Goal: Task Accomplishment & Management: Manage account settings

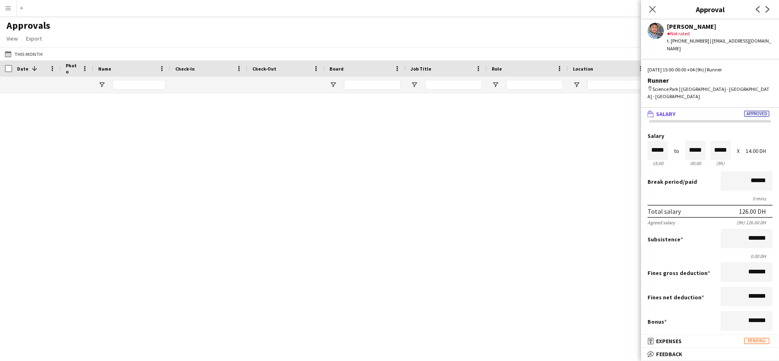
scroll to position [190, 0]
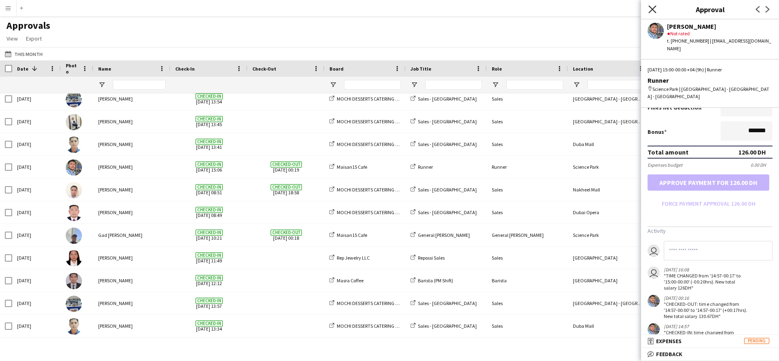
click at [654, 8] on icon at bounding box center [652, 9] width 8 height 8
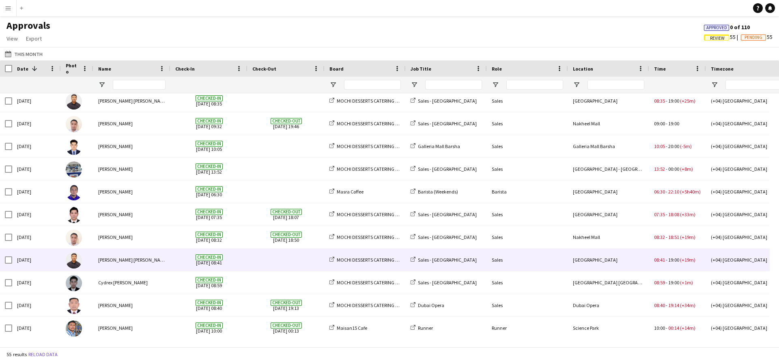
scroll to position [0, 0]
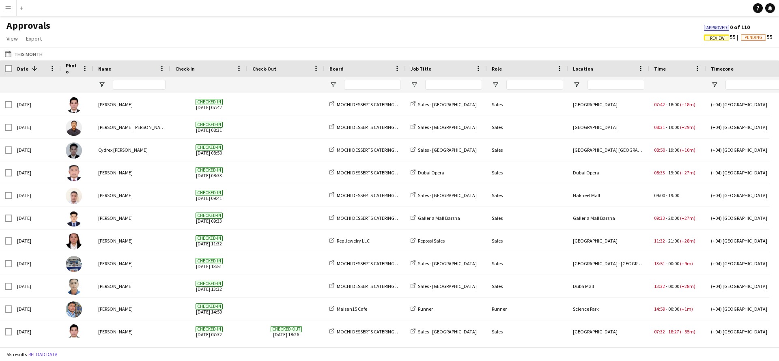
click at [11, 11] on button "Menu" at bounding box center [8, 8] width 16 height 16
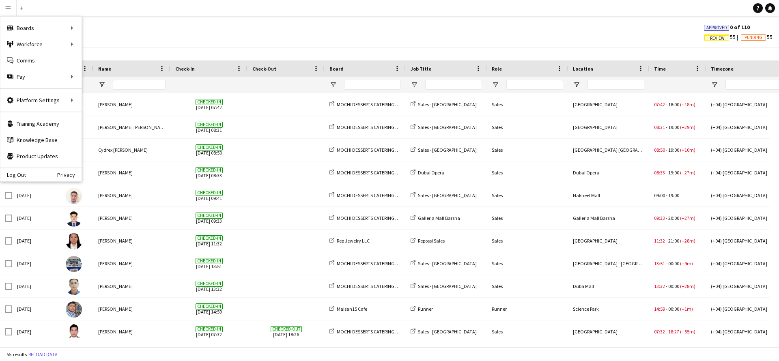
click at [4, 6] on button "Menu" at bounding box center [8, 8] width 16 height 16
drag, startPoint x: 245, startPoint y: 34, endPoint x: 252, endPoint y: 34, distance: 6.5
click at [245, 34] on div "Approvals View Customise view Customise filters Reset Filters Reset View Reset …" at bounding box center [389, 33] width 779 height 28
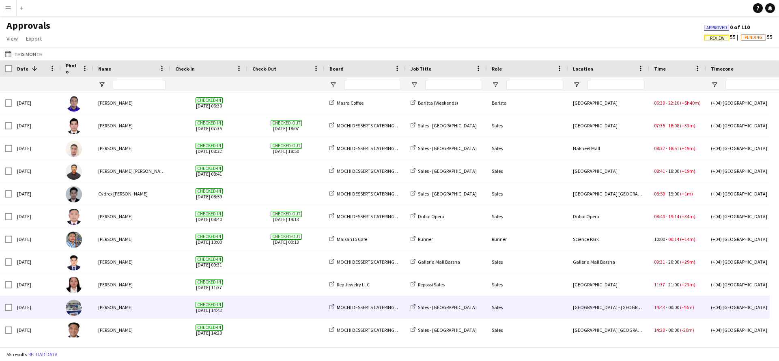
scroll to position [609, 0]
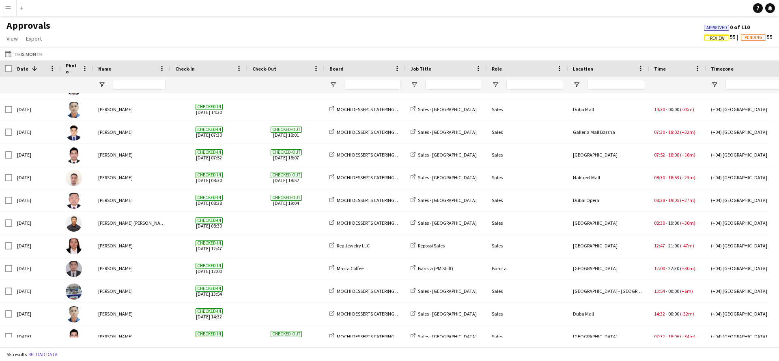
click at [6, 5] on app-icon "Menu" at bounding box center [8, 8] width 6 height 6
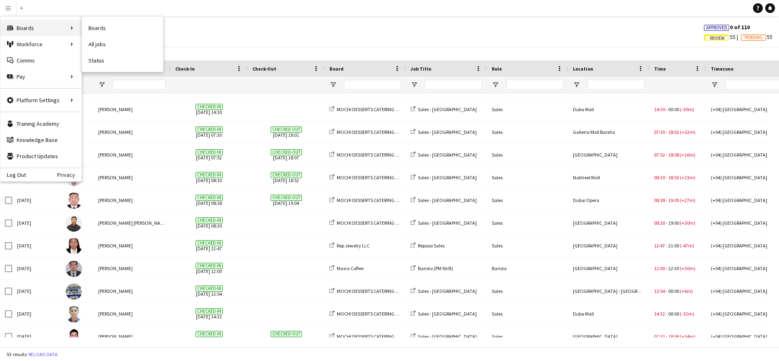
click at [39, 26] on div "Boards Boards" at bounding box center [40, 28] width 81 height 16
click at [102, 30] on link "Boards" at bounding box center [122, 28] width 81 height 16
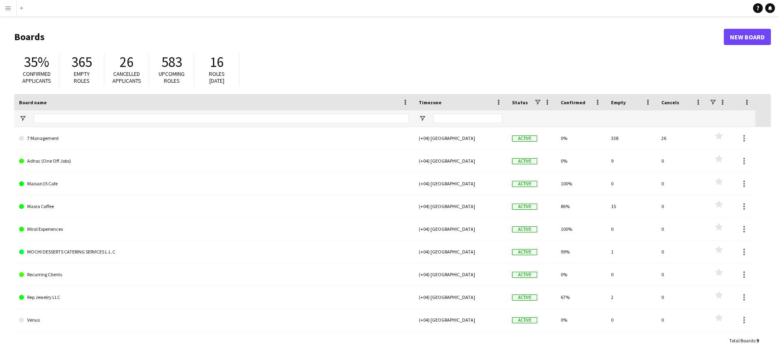
click at [220, 71] on span "Roles [DATE]" at bounding box center [217, 77] width 16 height 14
click at [218, 68] on span "16" at bounding box center [217, 62] width 14 height 18
click at [215, 83] on span "Roles [DATE]" at bounding box center [217, 77] width 16 height 14
click at [166, 67] on span "583" at bounding box center [171, 62] width 21 height 18
click at [84, 62] on span "365" at bounding box center [81, 62] width 21 height 18
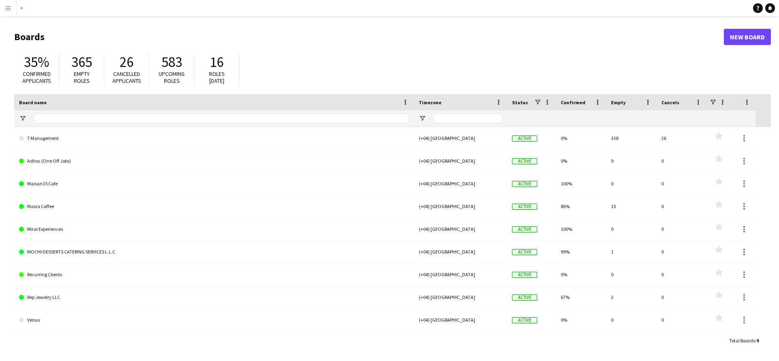
click at [136, 62] on div "26" at bounding box center [126, 62] width 28 height 17
click at [183, 72] on span "Upcoming roles" at bounding box center [172, 77] width 26 height 14
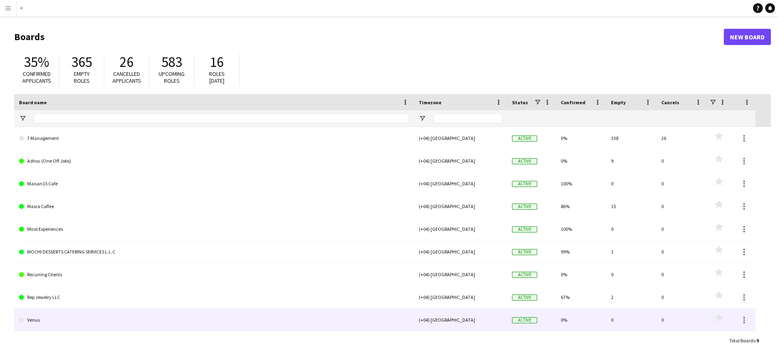
click at [74, 320] on link "Venus" at bounding box center [214, 320] width 390 height 23
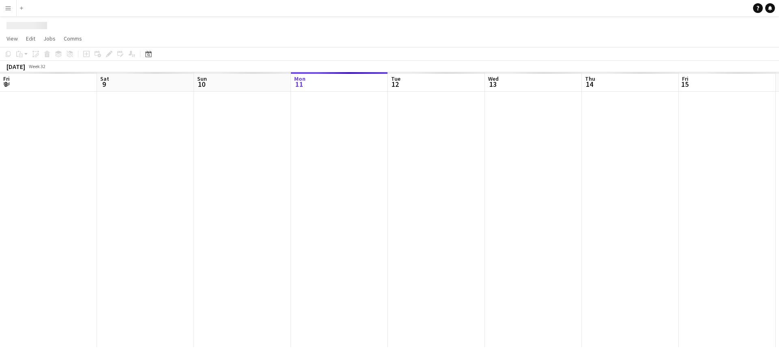
scroll to position [0, 194]
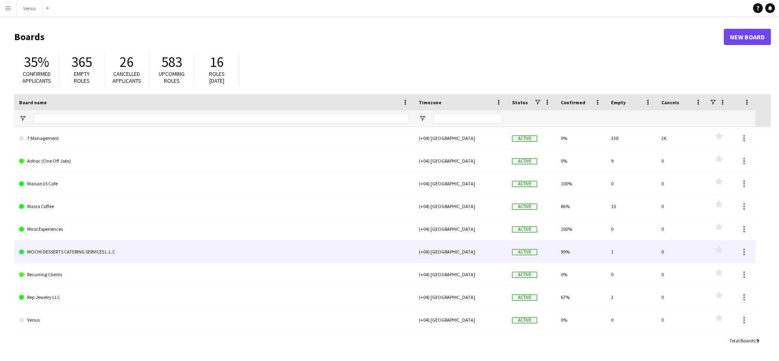
click at [65, 258] on link "MOCHI DESSERTS CATERING SERVICES L.L.C" at bounding box center [214, 252] width 390 height 23
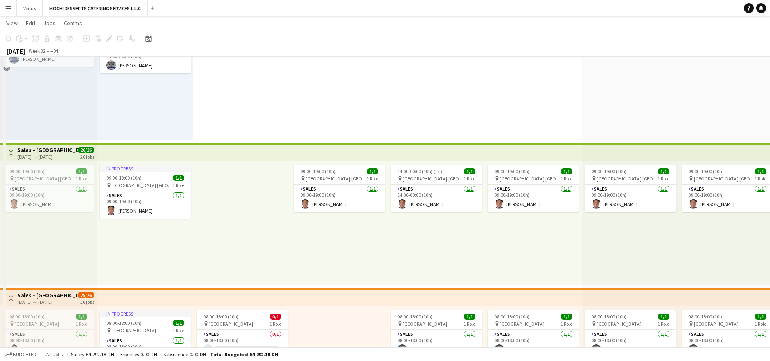
scroll to position [390, 0]
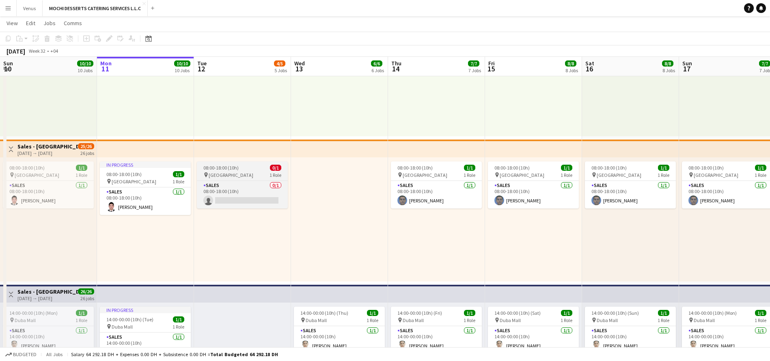
click at [229, 168] on span "08:00-18:00 (10h)" at bounding box center [220, 168] width 35 height 6
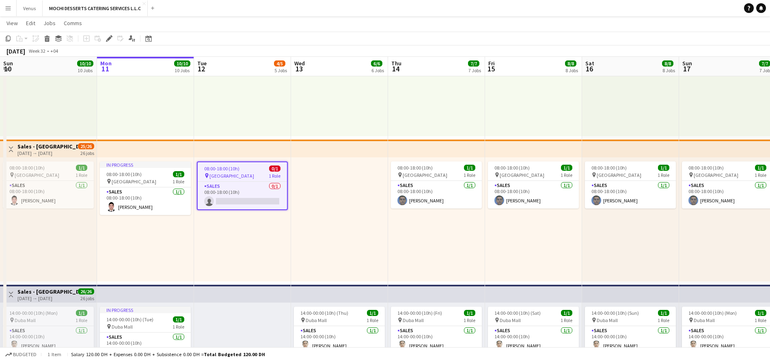
click at [10, 3] on button "Menu" at bounding box center [8, 8] width 16 height 16
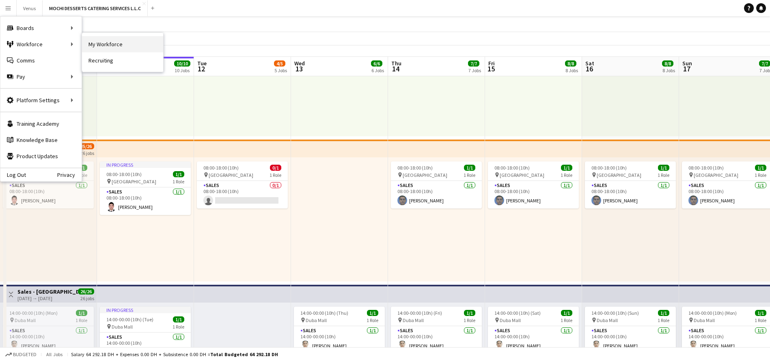
click at [136, 44] on link "My Workforce" at bounding box center [122, 44] width 81 height 16
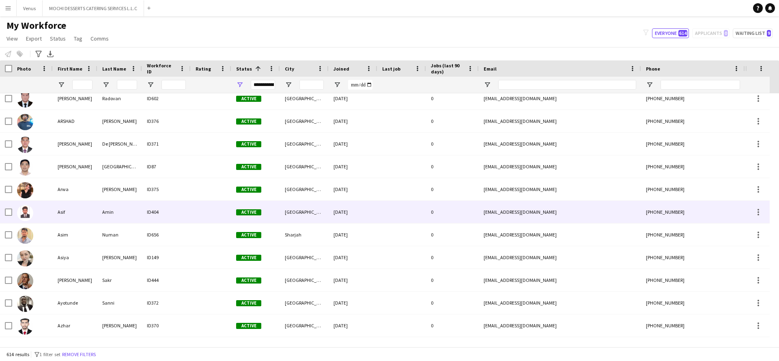
scroll to position [1339, 0]
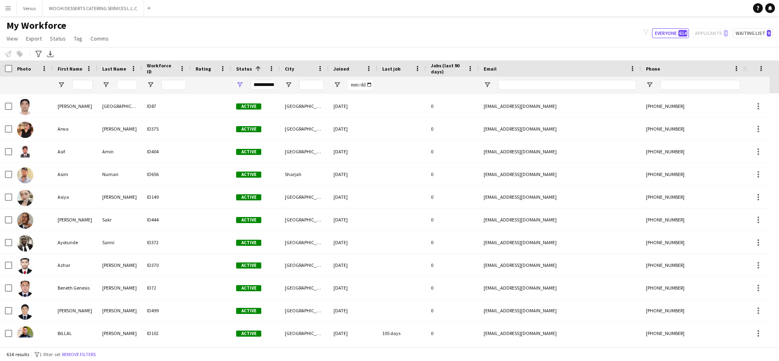
click at [5, 9] on app-icon "Menu" at bounding box center [8, 8] width 6 height 6
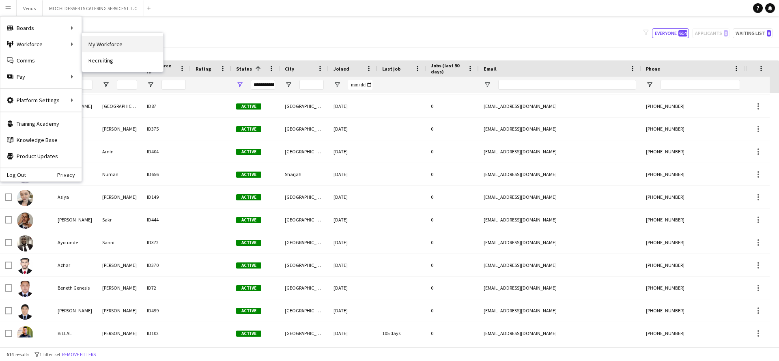
click at [96, 40] on link "My Workforce" at bounding box center [122, 44] width 81 height 16
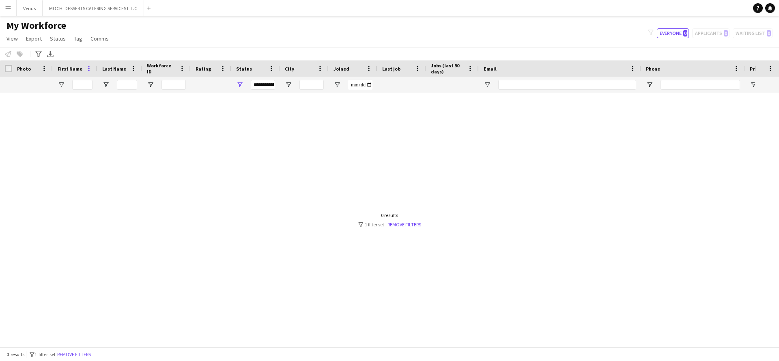
scroll to position [0, 0]
click at [156, 11] on app-navbar "Menu Boards Boards Boards All jobs Status Workforce Workforce My Workforce Recr…" at bounding box center [389, 8] width 779 height 16
click at [147, 7] on button "Add" at bounding box center [149, 8] width 6 height 6
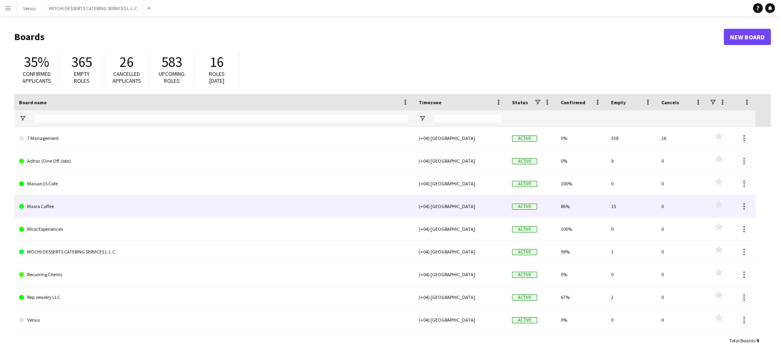
click at [77, 204] on link "Masra Coffee" at bounding box center [214, 206] width 390 height 23
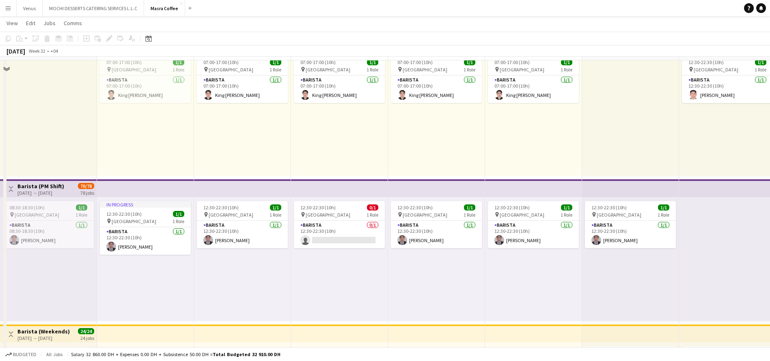
scroll to position [61, 0]
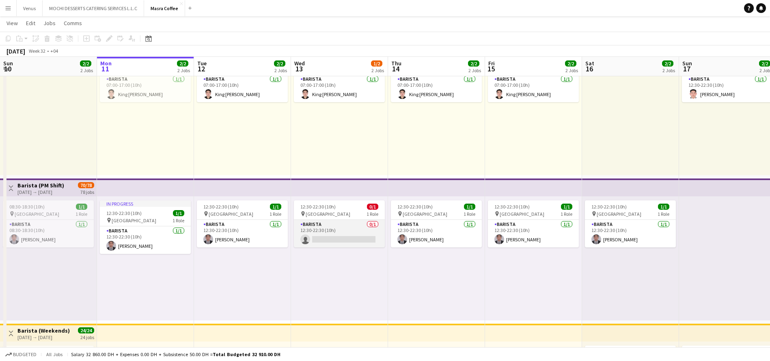
click at [342, 234] on app-card-role "Barista 0/1 12:30-22:30 (10h) single-neutral-actions" at bounding box center [339, 234] width 91 height 28
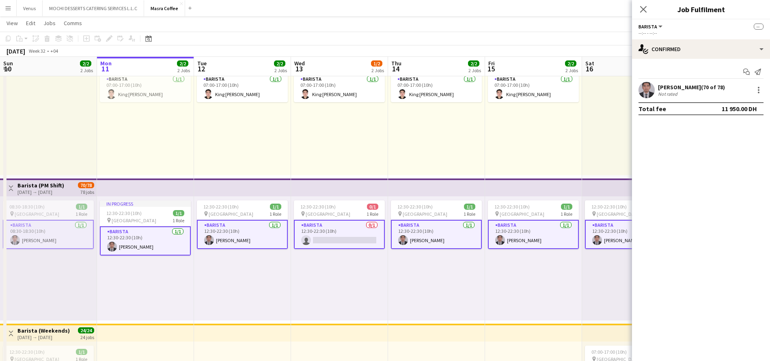
click at [347, 236] on app-card-role "Barista 0/1 12:30-22:30 (10h) single-neutral-actions" at bounding box center [339, 234] width 91 height 29
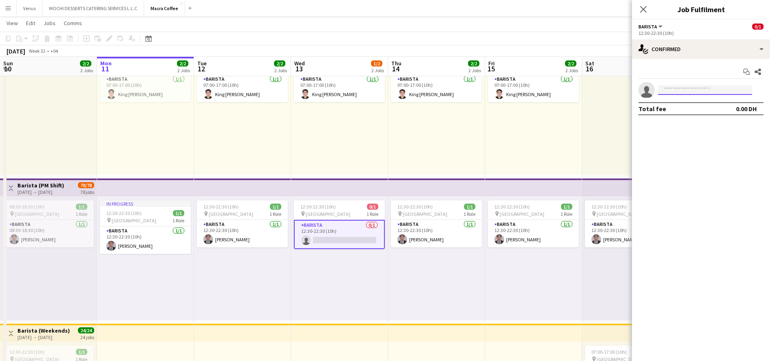
click at [712, 90] on input at bounding box center [705, 90] width 94 height 10
type input "****"
click at [693, 103] on span "[PERSON_NAME]" at bounding box center [687, 101] width 47 height 7
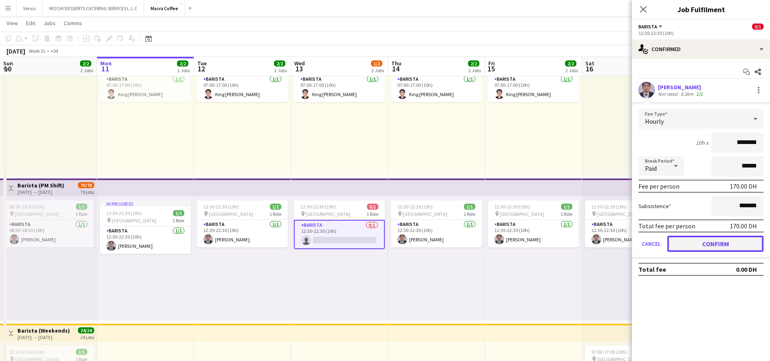
click at [710, 244] on button "Confirm" at bounding box center [715, 244] width 96 height 16
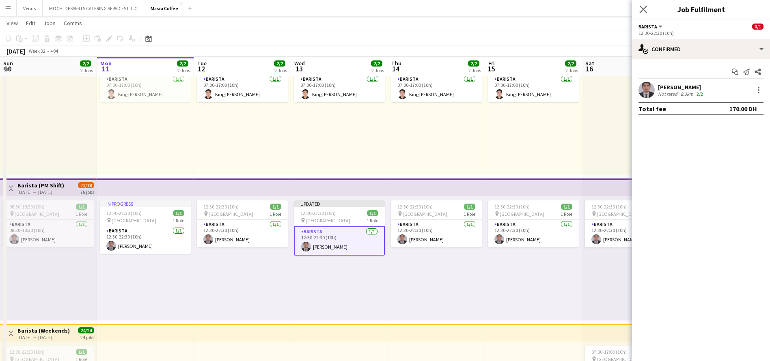
click at [646, 13] on icon "Close pop-in" at bounding box center [643, 9] width 8 height 8
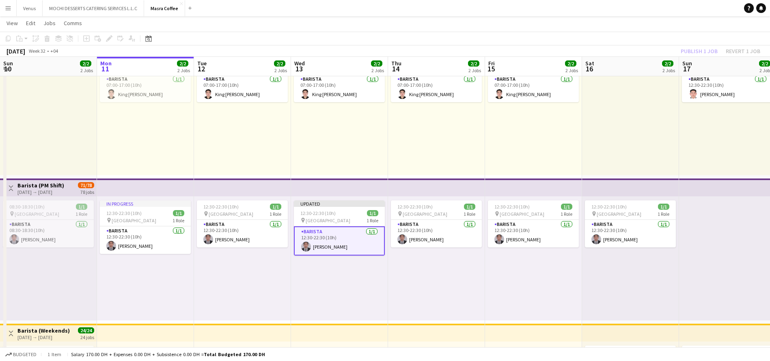
click at [708, 52] on div "Publish 1 job Revert 1 job" at bounding box center [720, 51] width 99 height 11
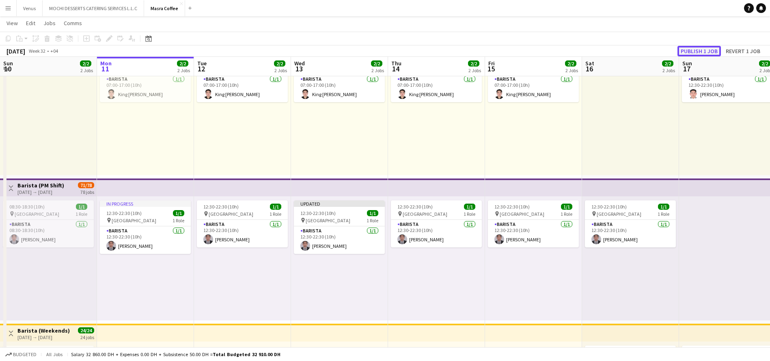
click at [708, 52] on button "Publish 1 job" at bounding box center [698, 51] width 43 height 11
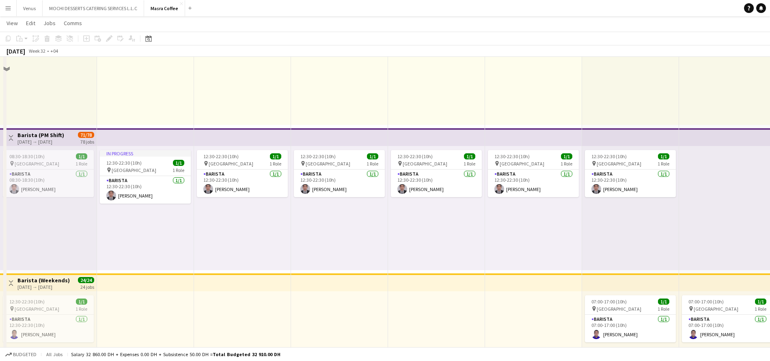
scroll to position [122, 0]
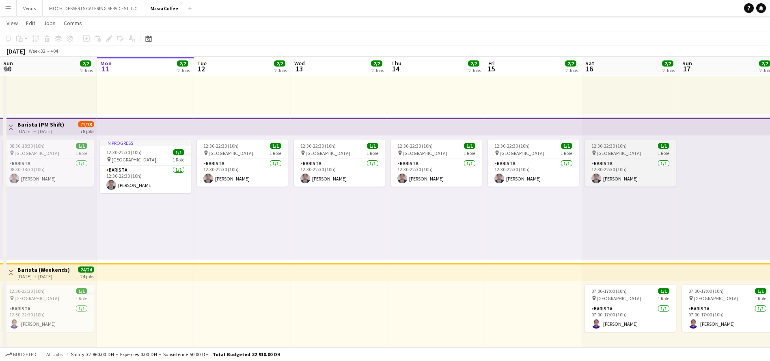
click at [616, 147] on span "12:30-22:30 (10h)" at bounding box center [608, 146] width 35 height 6
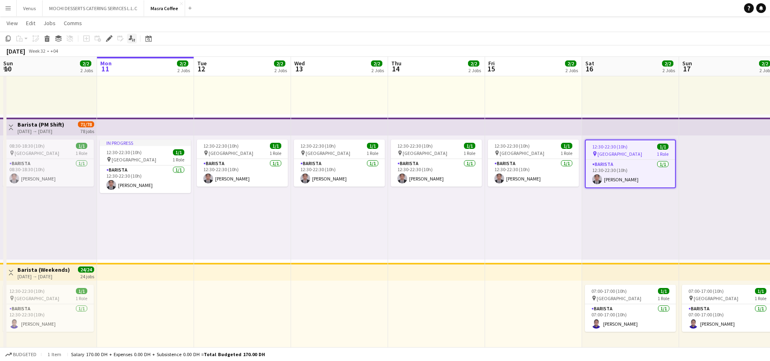
drag, startPoint x: 110, startPoint y: 39, endPoint x: 129, endPoint y: 43, distance: 18.6
click at [110, 39] on icon "Edit" at bounding box center [109, 38] width 6 height 6
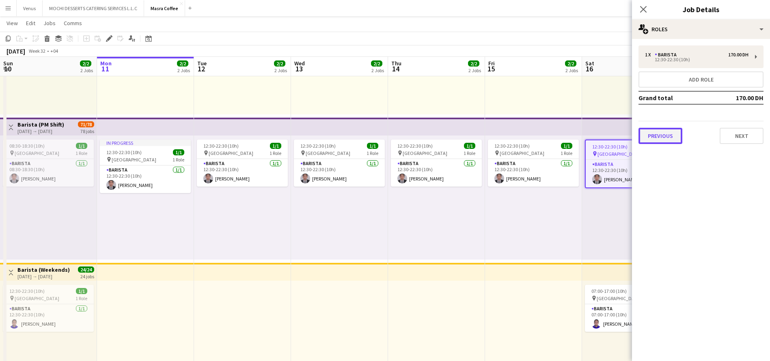
click at [654, 138] on button "Previous" at bounding box center [660, 136] width 44 height 16
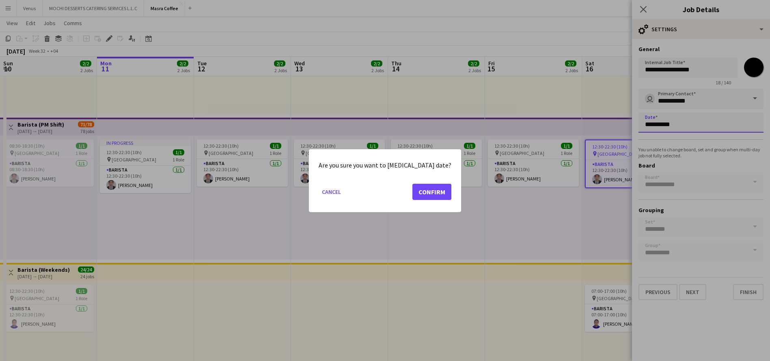
scroll to position [0, 0]
click at [685, 127] on body "Menu Boards Boards Boards All jobs Status Workforce Workforce My Workforce Recr…" at bounding box center [385, 150] width 770 height 544
click at [432, 192] on button "Confirm" at bounding box center [431, 191] width 39 height 16
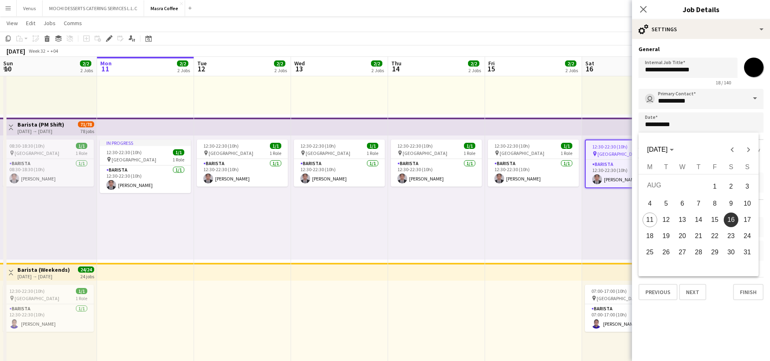
click at [744, 214] on span "17" at bounding box center [747, 220] width 15 height 15
type input "**********"
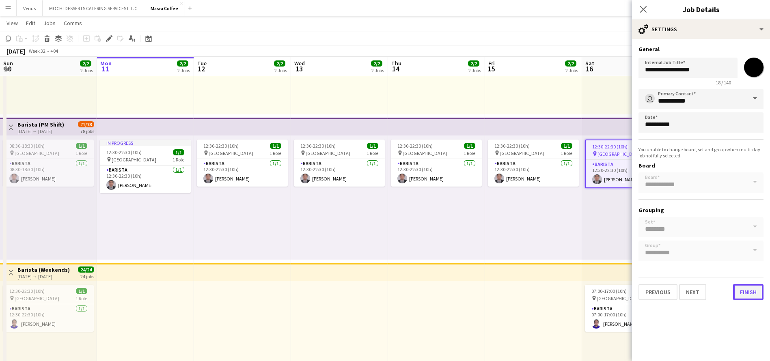
click at [756, 291] on button "Finish" at bounding box center [748, 292] width 30 height 16
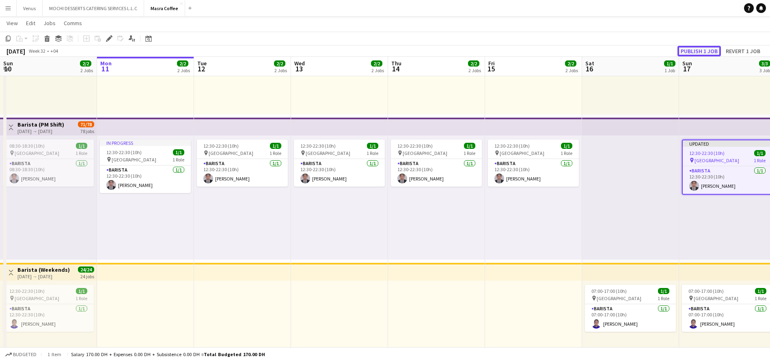
click at [701, 47] on button "Publish 1 job" at bounding box center [698, 51] width 43 height 11
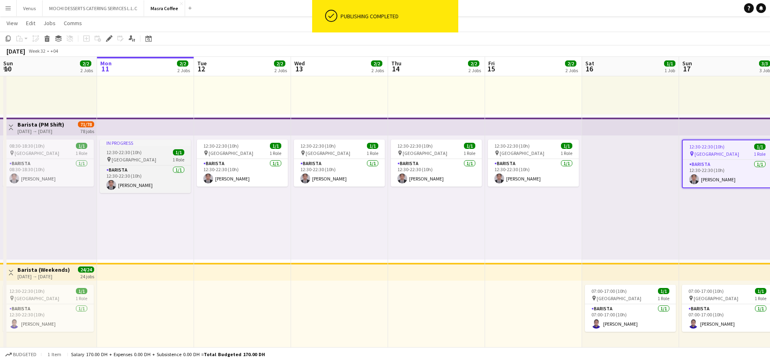
click at [142, 150] on div "12:30-22:30 (10h) 1/1" at bounding box center [145, 152] width 91 height 6
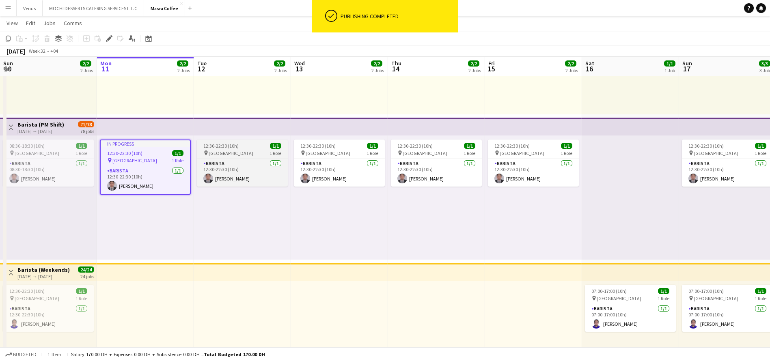
click at [233, 145] on span "12:30-22:30 (10h)" at bounding box center [220, 146] width 35 height 6
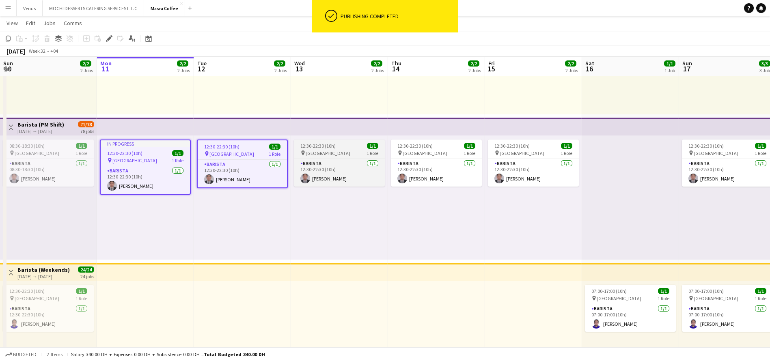
click at [309, 150] on span "[GEOGRAPHIC_DATA]" at bounding box center [328, 153] width 45 height 6
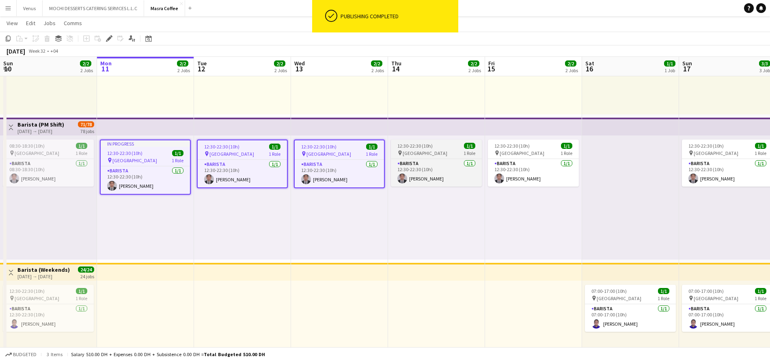
click at [427, 156] on div "pin [GEOGRAPHIC_DATA] 1 Role" at bounding box center [436, 153] width 91 height 6
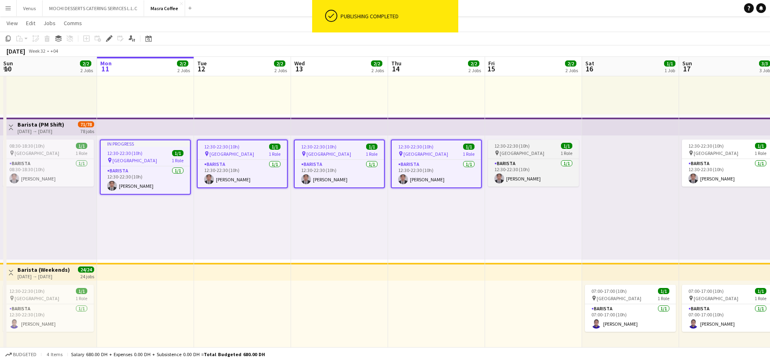
click at [499, 145] on span "12:30-22:30 (10h)" at bounding box center [511, 146] width 35 height 6
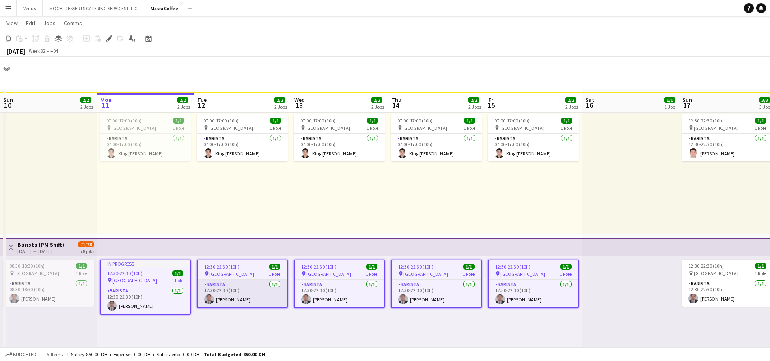
scroll to position [0, 0]
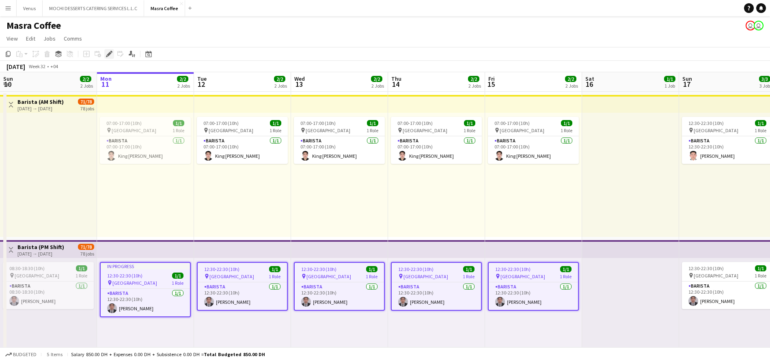
click at [108, 54] on icon at bounding box center [109, 54] width 4 height 4
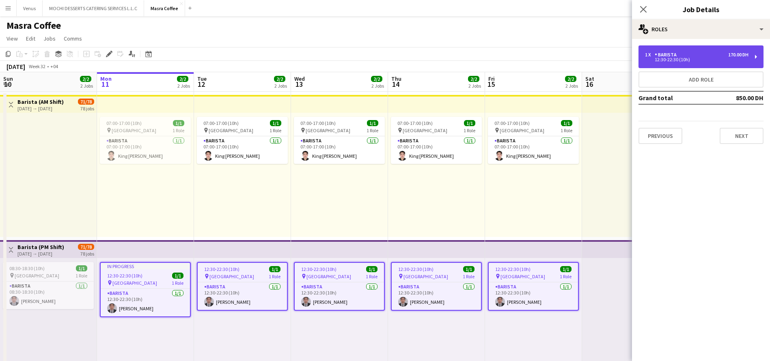
click at [755, 58] on div "1 x Barista 170.00 DH 12:30-22:30 (10h)" at bounding box center [700, 56] width 125 height 23
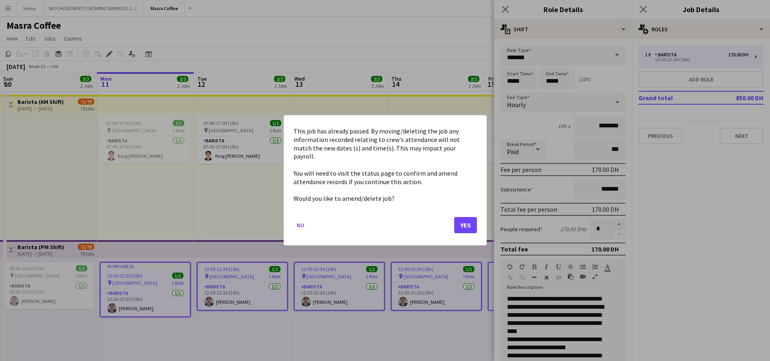
drag, startPoint x: 525, startPoint y: 81, endPoint x: 498, endPoint y: 80, distance: 26.4
click at [498, 80] on body "Menu Boards Boards Boards All jobs Status Workforce Workforce My Workforce Recr…" at bounding box center [385, 272] width 770 height 544
click at [469, 220] on button "Yes" at bounding box center [465, 225] width 23 height 16
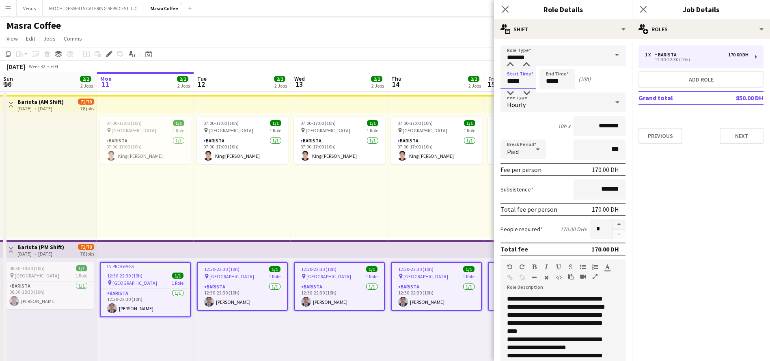
drag, startPoint x: 522, startPoint y: 80, endPoint x: 484, endPoint y: 81, distance: 37.3
click at [484, 81] on body "Menu Boards Boards Boards All jobs Status Workforce Workforce My Workforce Recr…" at bounding box center [385, 272] width 770 height 544
type input "*****"
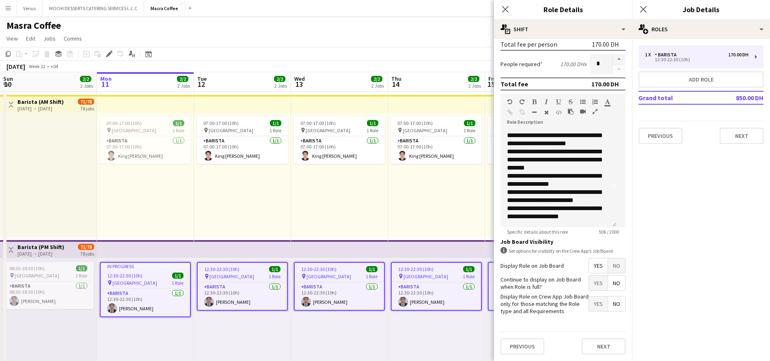
scroll to position [63, 0]
type input "*****"
click at [605, 352] on button "Next" at bounding box center [603, 346] width 44 height 16
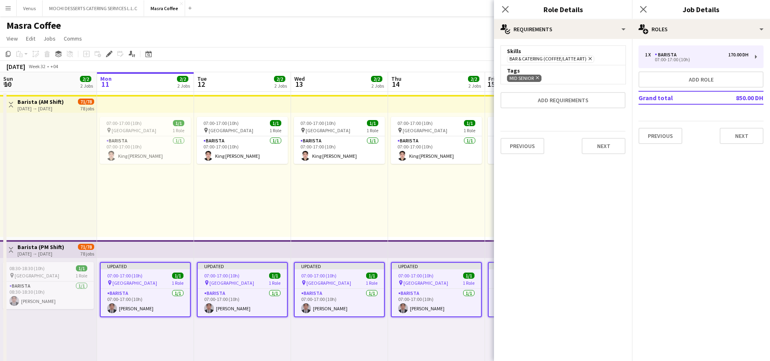
scroll to position [0, 0]
click at [607, 146] on button "Next" at bounding box center [603, 146] width 44 height 16
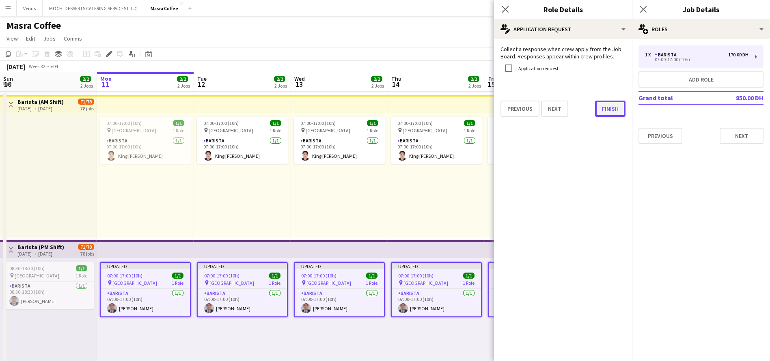
click at [595, 119] on div "Collect a response when crew apply from the Job Board. Responses appear within …" at bounding box center [563, 81] width 138 height 84
click at [612, 108] on button "Finish" at bounding box center [610, 109] width 30 height 16
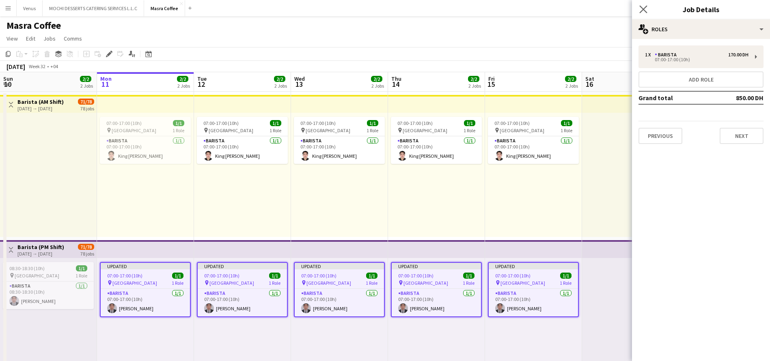
click at [646, 8] on icon "Close pop-in" at bounding box center [643, 9] width 8 height 8
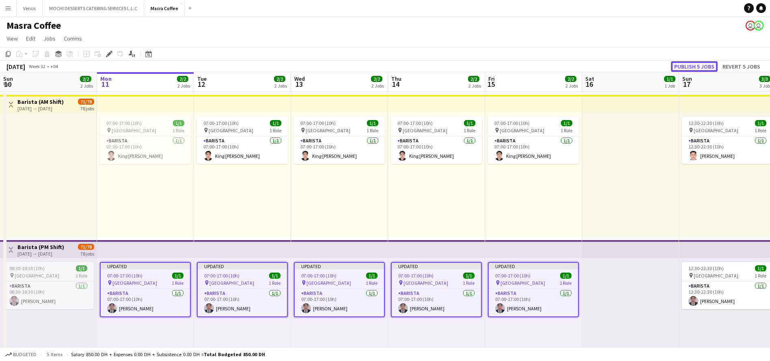
click at [683, 63] on button "Publish 5 jobs" at bounding box center [694, 66] width 47 height 11
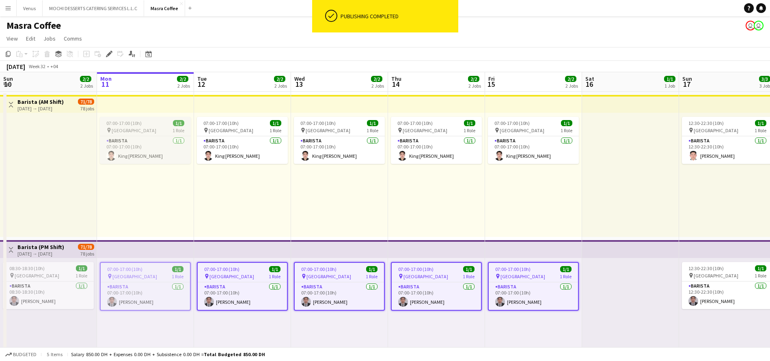
scroll to position [0, 193]
click at [127, 129] on span "[GEOGRAPHIC_DATA]" at bounding box center [135, 130] width 45 height 6
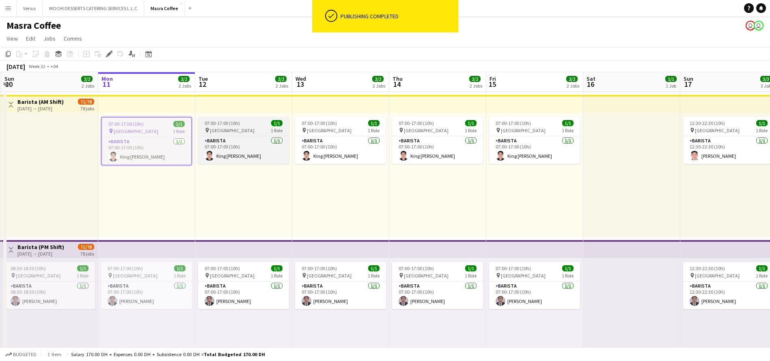
click at [211, 124] on span "07:00-17:00 (10h)" at bounding box center [221, 123] width 35 height 6
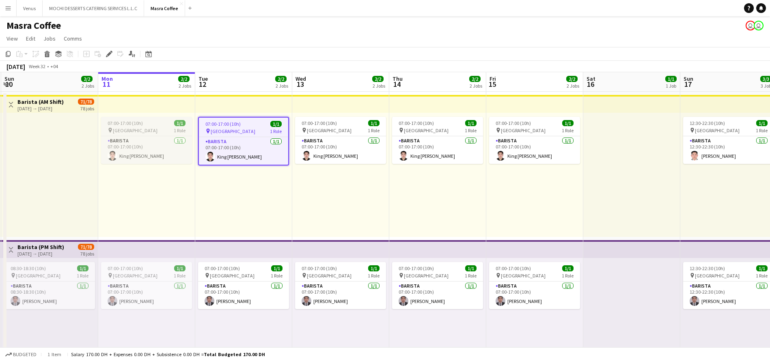
click at [168, 123] on div "07:00-17:00 (10h) 1/1" at bounding box center [146, 123] width 91 height 6
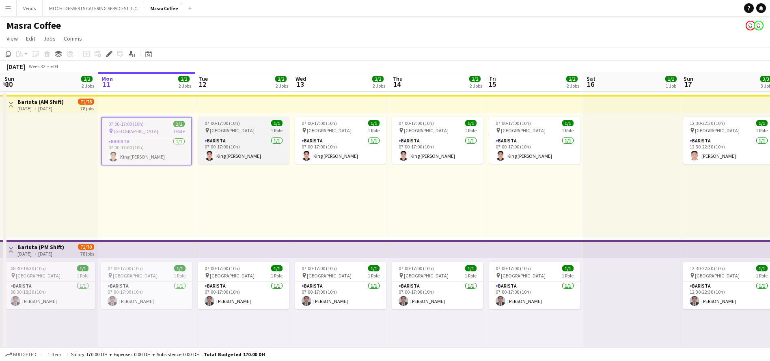
click at [247, 128] on div "pin [GEOGRAPHIC_DATA] 1 Role" at bounding box center [243, 130] width 91 height 6
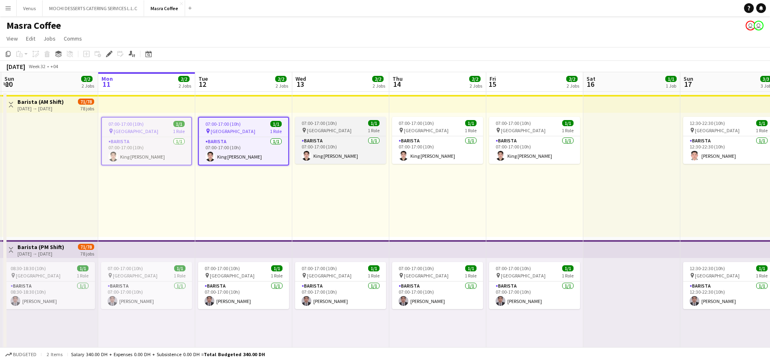
click at [326, 128] on span "[GEOGRAPHIC_DATA]" at bounding box center [329, 130] width 45 height 6
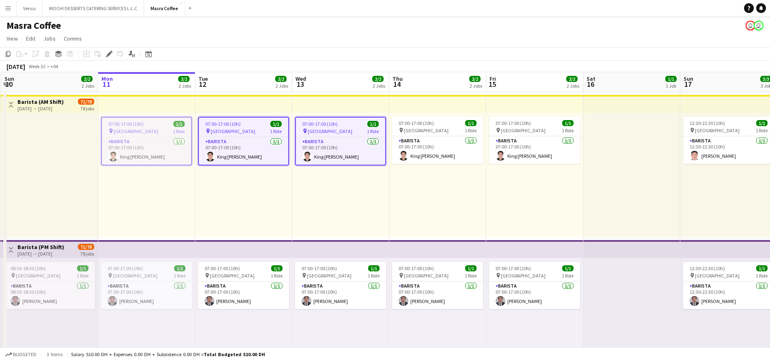
drag, startPoint x: 89, startPoint y: 123, endPoint x: 100, endPoint y: 123, distance: 11.0
click at [93, 123] on app-calendar-viewport "Fri 8 2/2 2 Jobs Sat 9 2/2 2 Jobs Sun 10 2/2 2 Jobs Mon 11 2/2 2 Jobs Tue 12 2/…" at bounding box center [385, 301] width 770 height 458
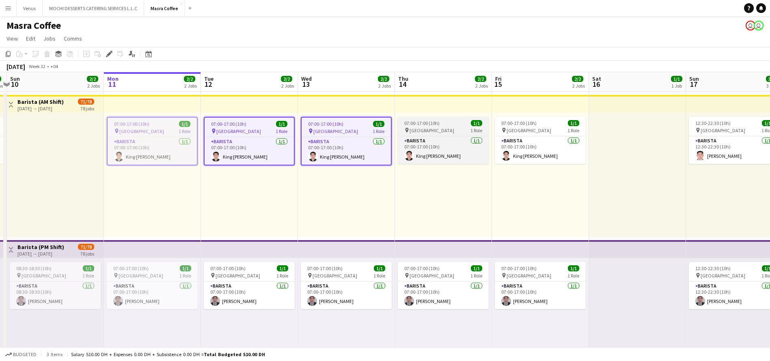
click at [450, 125] on div "07:00-17:00 (10h) 1/1" at bounding box center [443, 123] width 91 height 6
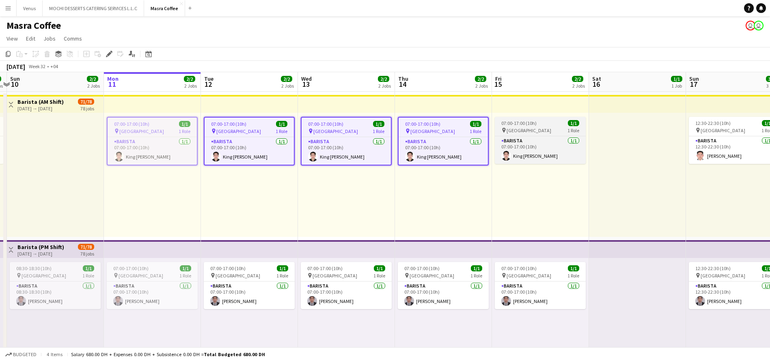
scroll to position [0, 188]
click at [542, 126] on app-job-card "07:00-17:00 (10h) 1/1 pin Al Serkal Avenue 1 Role Barista [DATE] 07:00-17:00 (1…" at bounding box center [538, 140] width 91 height 47
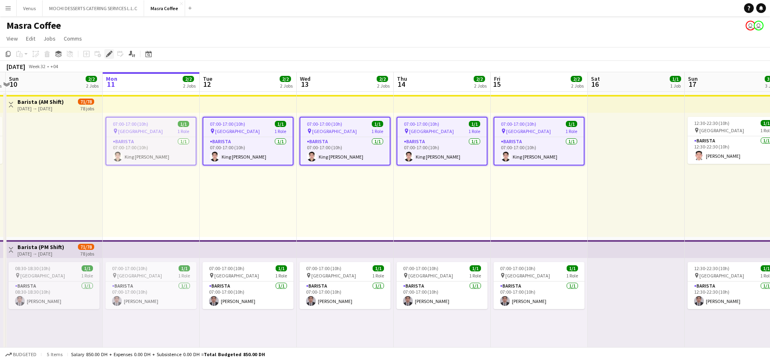
click at [112, 49] on div "Edit" at bounding box center [109, 54] width 10 height 10
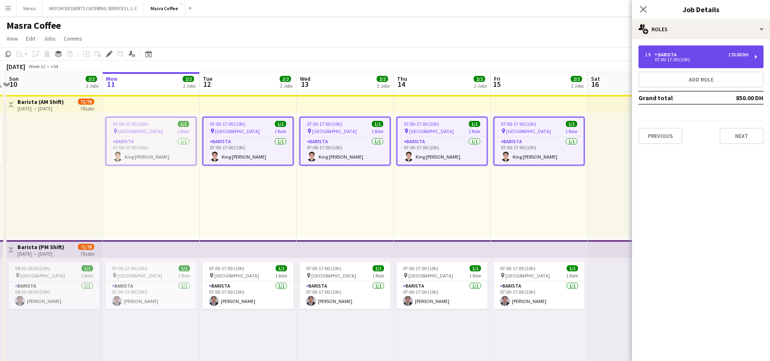
click at [756, 55] on div "1 x Barista 170.00 DH 07:00-17:00 (10h)" at bounding box center [700, 56] width 125 height 23
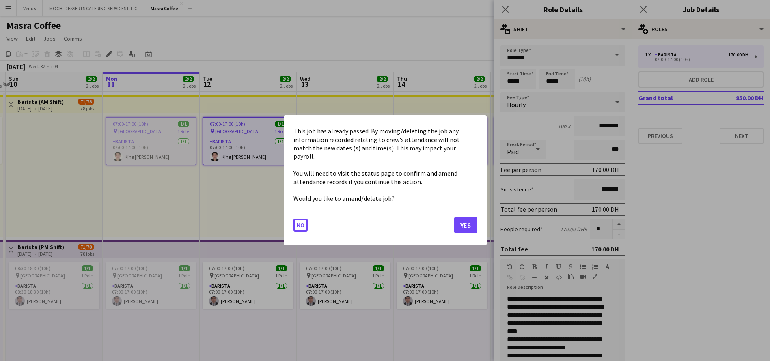
drag, startPoint x: 529, startPoint y: 84, endPoint x: 500, endPoint y: 81, distance: 28.9
click at [500, 81] on body "Menu Boards Boards Boards All jobs Status Workforce Workforce My Workforce Recr…" at bounding box center [385, 272] width 770 height 544
click at [460, 219] on button "Yes" at bounding box center [465, 225] width 23 height 16
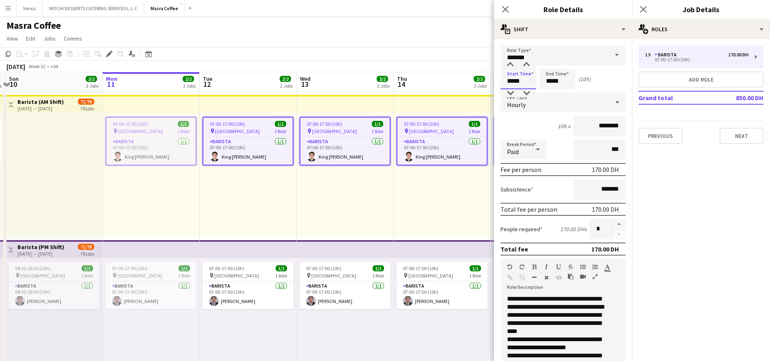
drag, startPoint x: 525, startPoint y: 79, endPoint x: 492, endPoint y: 77, distance: 33.4
click at [492, 77] on body "Menu Boards Boards Boards All jobs Status Workforce Workforce My Workforce Recr…" at bounding box center [385, 272] width 770 height 544
type input "*****"
drag, startPoint x: 562, startPoint y: 81, endPoint x: 535, endPoint y: 84, distance: 27.4
click at [535, 84] on div "Start Time ***** End Time ***** (4h 30m)" at bounding box center [562, 79] width 125 height 20
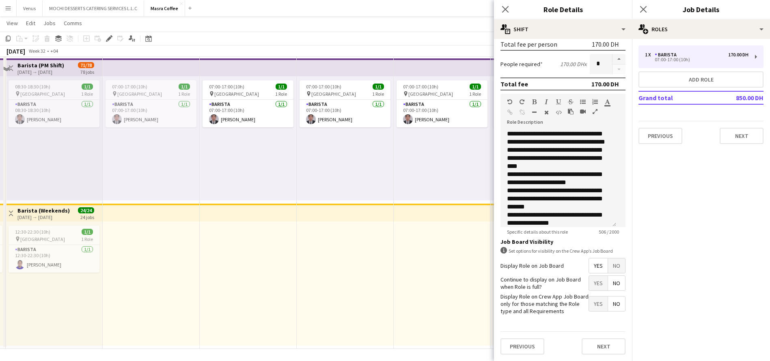
scroll to position [183, 0]
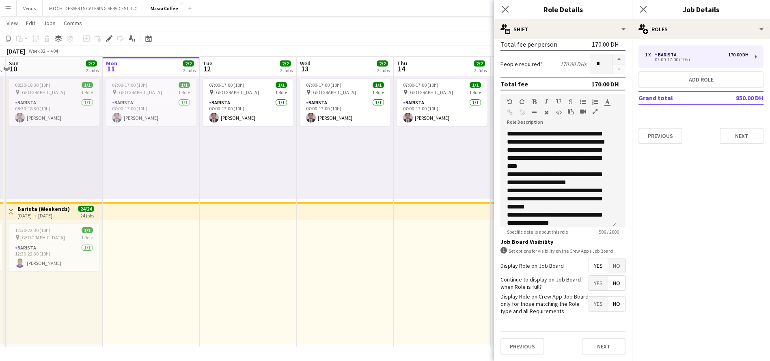
type input "*****"
click at [600, 348] on button "Next" at bounding box center [603, 346] width 44 height 16
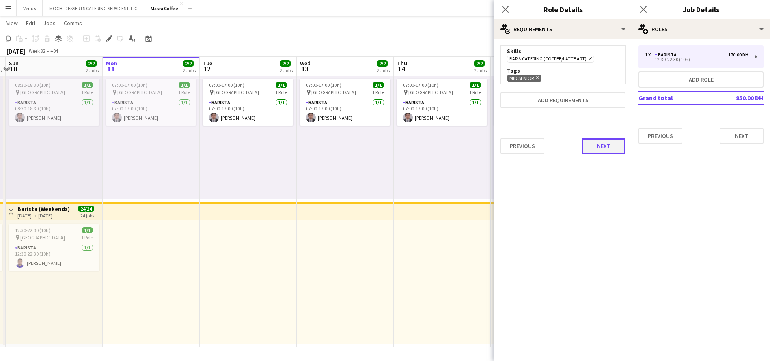
click at [606, 144] on button "Next" at bounding box center [603, 146] width 44 height 16
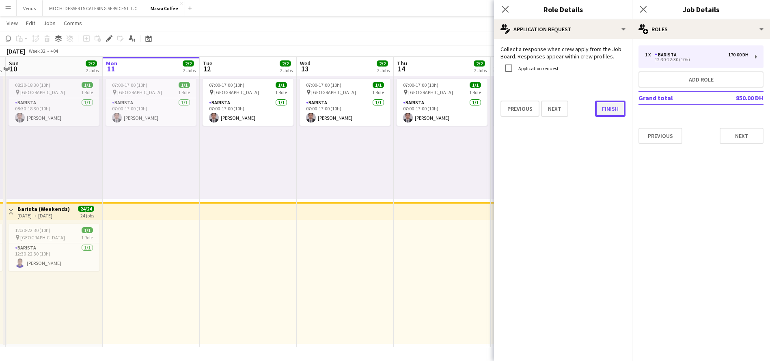
click at [603, 117] on div "Collect a response when crew apply from the Job Board. Responses appear within …" at bounding box center [563, 81] width 138 height 84
click at [622, 110] on button "Finish" at bounding box center [610, 109] width 30 height 16
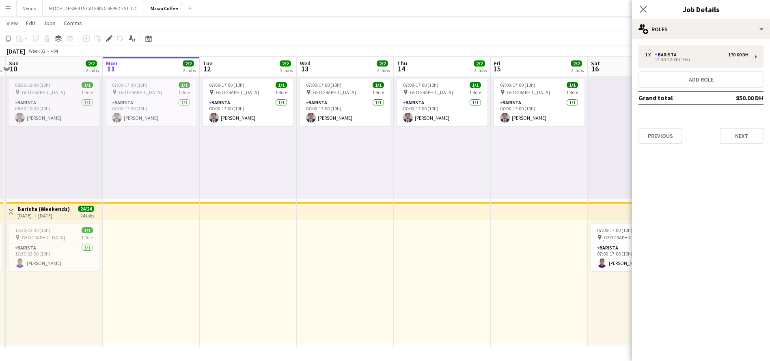
drag, startPoint x: 639, startPoint y: 9, endPoint x: 618, endPoint y: 26, distance: 27.7
click at [640, 9] on icon "Close pop-in" at bounding box center [643, 9] width 6 height 6
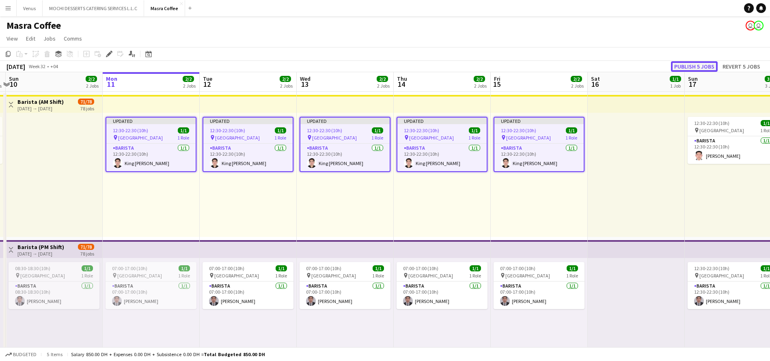
click at [699, 66] on button "Publish 5 jobs" at bounding box center [694, 66] width 47 height 11
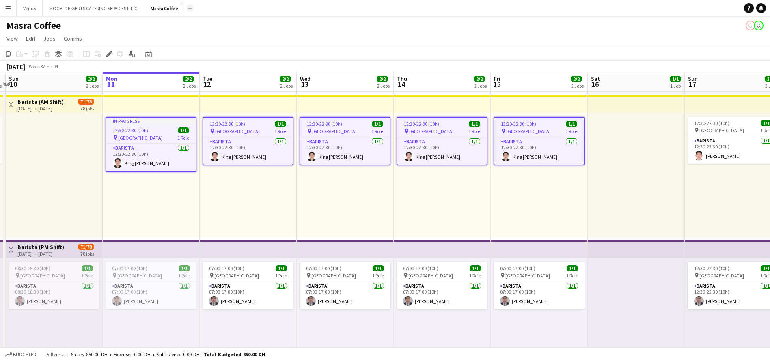
click at [192, 8] on button "Add" at bounding box center [190, 8] width 6 height 6
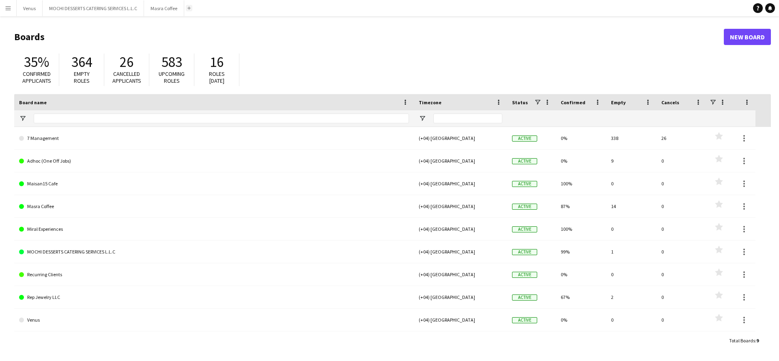
click at [190, 7] on app-icon "Add" at bounding box center [188, 7] width 3 height 3
click at [190, 9] on app-icon "Add" at bounding box center [188, 7] width 3 height 3
click at [189, 7] on app-icon "Add" at bounding box center [188, 7] width 3 height 3
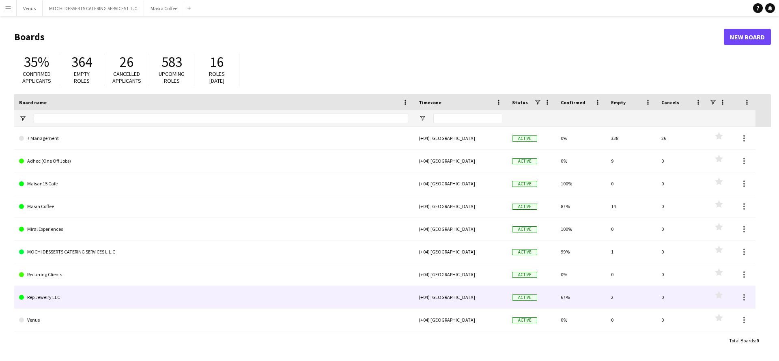
click at [110, 295] on link "Rep Jewelry LLC" at bounding box center [214, 297] width 390 height 23
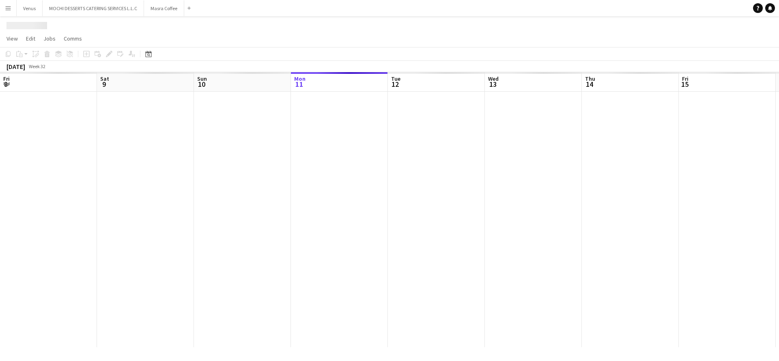
scroll to position [0, 194]
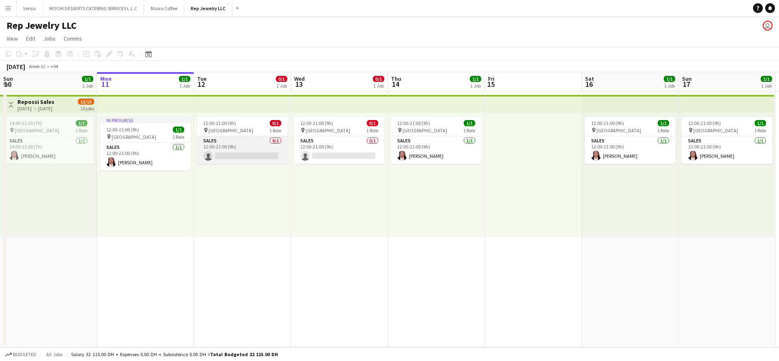
click at [255, 147] on app-card-role "Sales 0/1 12:00-21:00 (9h) single-neutral-actions" at bounding box center [242, 150] width 91 height 28
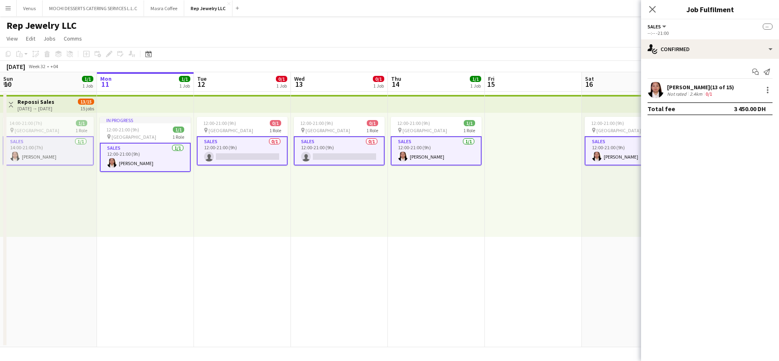
click at [258, 152] on app-card-role "Sales 0/1 12:00-21:00 (9h) single-neutral-actions" at bounding box center [242, 150] width 91 height 29
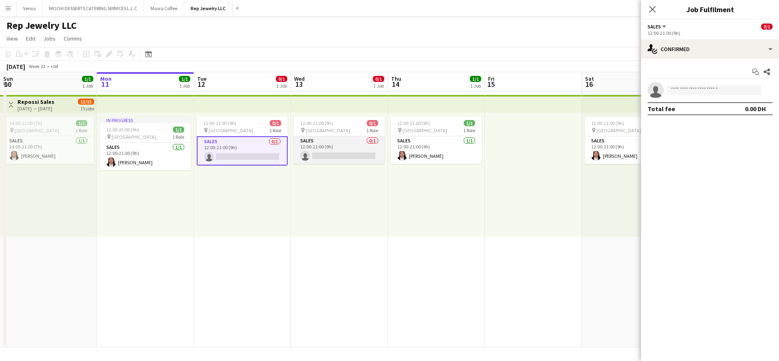
click at [330, 153] on app-card-role "Sales 0/1 12:00-21:00 (9h) single-neutral-actions" at bounding box center [339, 150] width 91 height 28
click at [704, 83] on app-invite-slot "single-neutral-actions" at bounding box center [710, 90] width 138 height 16
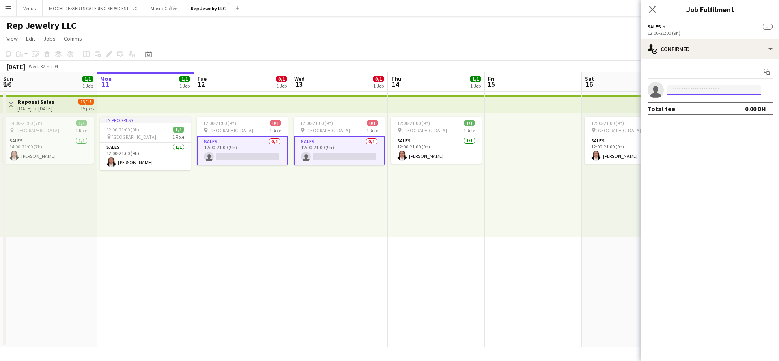
click at [703, 90] on input at bounding box center [714, 90] width 94 height 10
type input "******"
click at [712, 110] on span "[EMAIL_ADDRESS][DOMAIN_NAME]" at bounding box center [713, 108] width 81 height 6
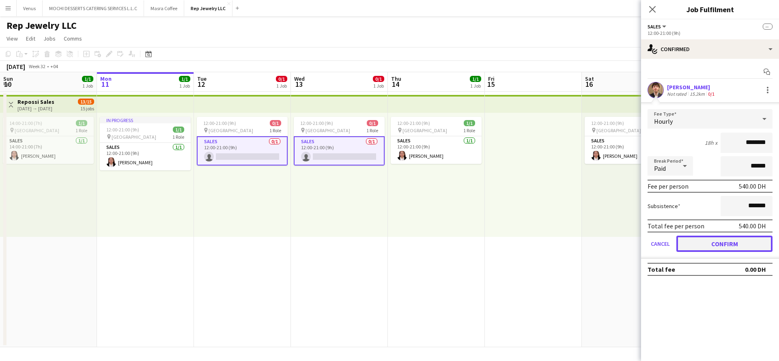
click at [713, 243] on button "Confirm" at bounding box center [724, 244] width 96 height 16
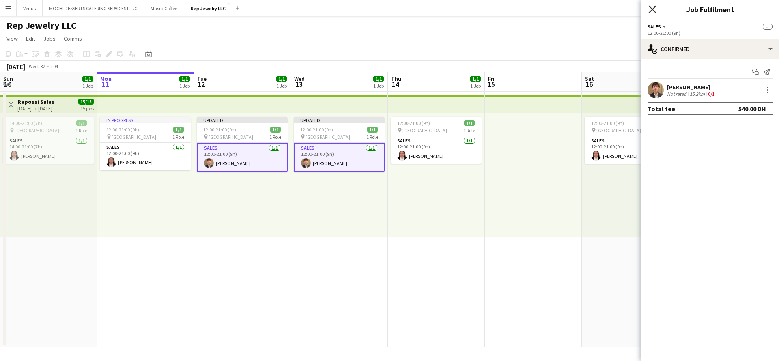
click at [650, 8] on icon "Close pop-in" at bounding box center [652, 9] width 8 height 8
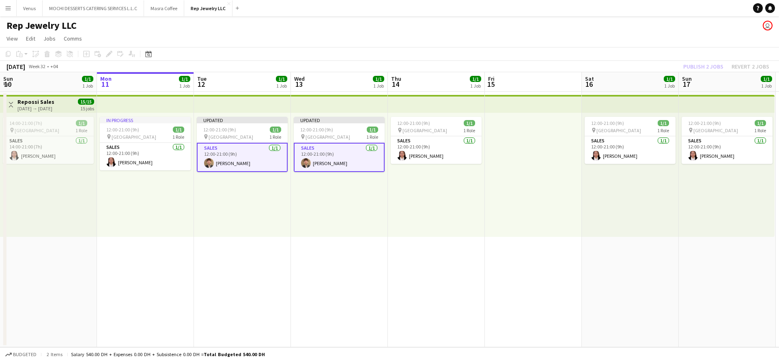
click at [704, 66] on div "Publish 2 jobs Revert 2 jobs" at bounding box center [725, 66] width 105 height 11
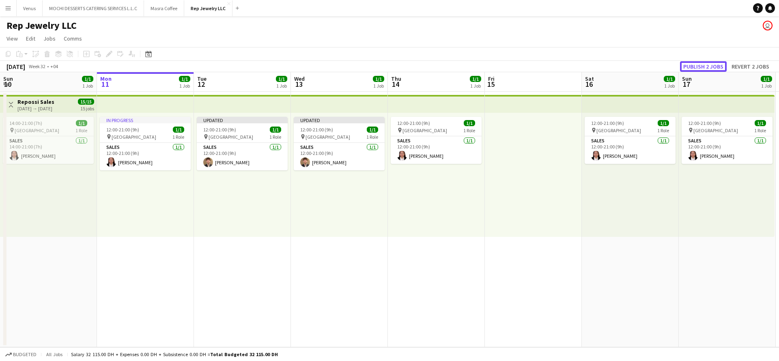
click at [706, 63] on button "Publish 2 jobs" at bounding box center [703, 66] width 47 height 11
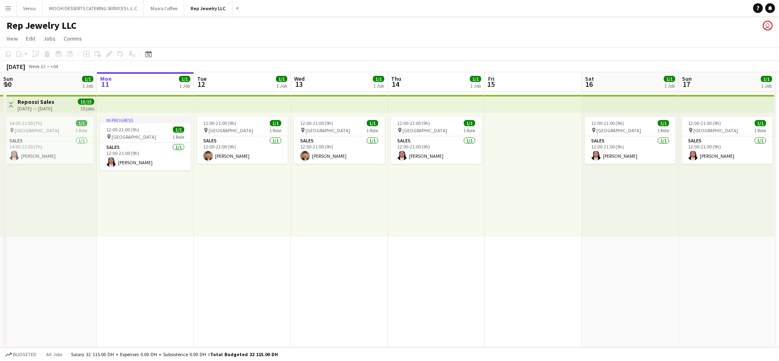
click at [5, 6] on app-icon "Menu" at bounding box center [8, 8] width 6 height 6
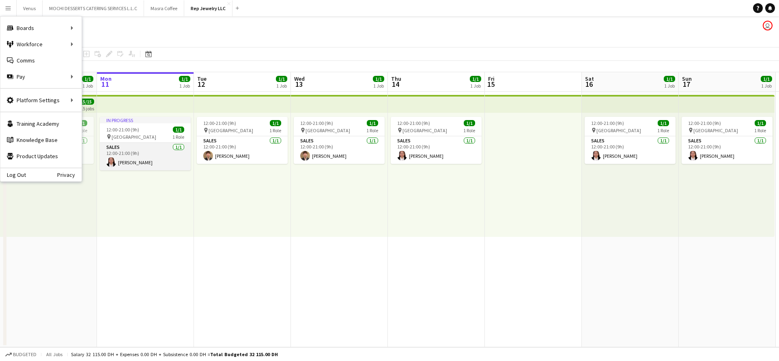
click at [131, 156] on app-card-role "Sales [DATE] 12:00-21:00 (9h) [PERSON_NAME]" at bounding box center [145, 157] width 91 height 28
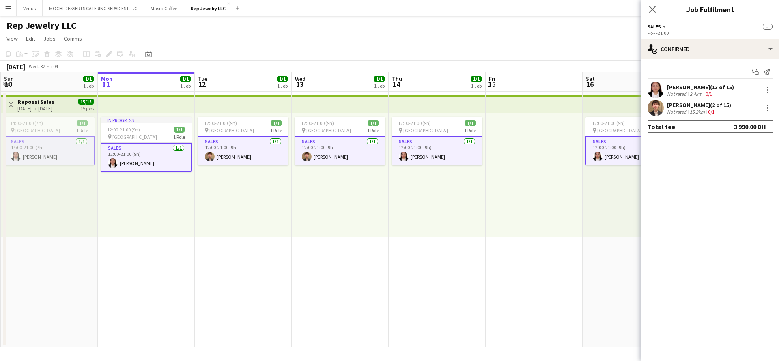
click at [693, 88] on div "[PERSON_NAME] (13 of 15)" at bounding box center [700, 87] width 67 height 7
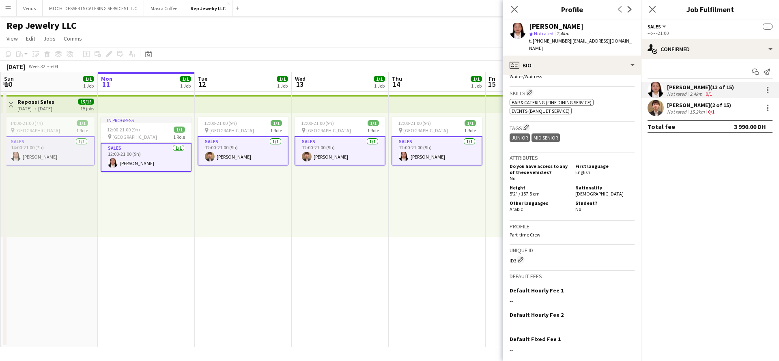
scroll to position [304, 0]
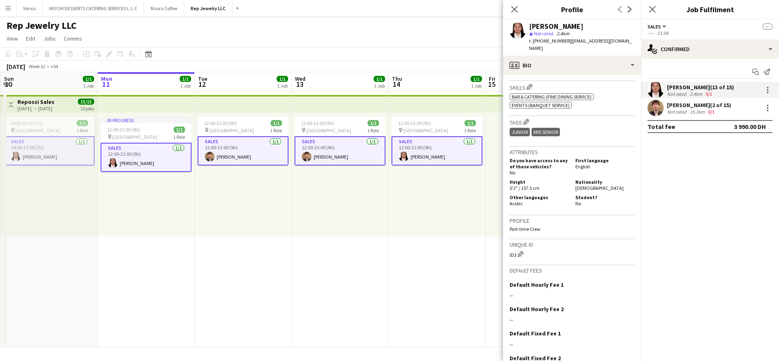
click at [544, 148] on h3 "Attributes" at bounding box center [572, 151] width 125 height 7
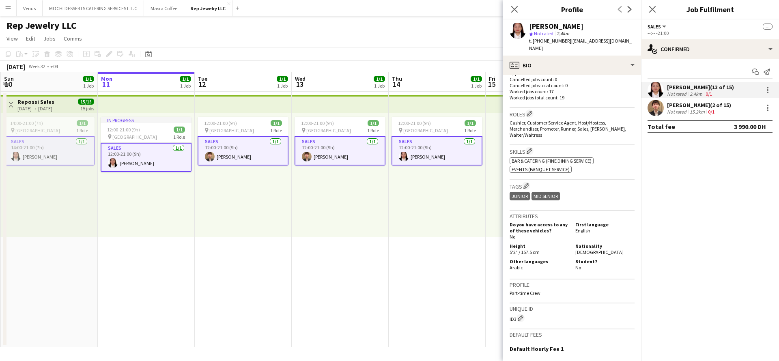
scroll to position [223, 0]
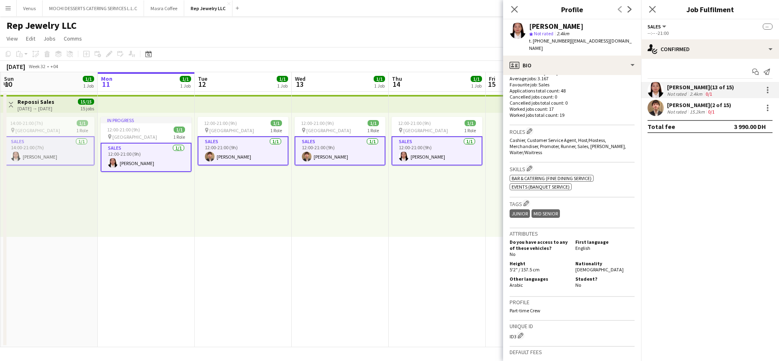
click at [691, 105] on div "[PERSON_NAME] (2 of 15)" at bounding box center [699, 104] width 64 height 7
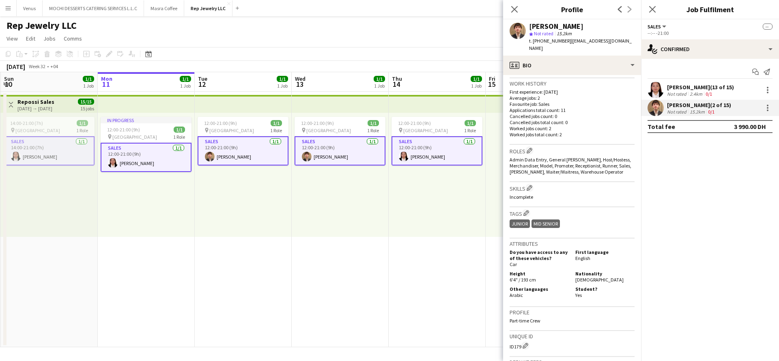
scroll to position [243, 0]
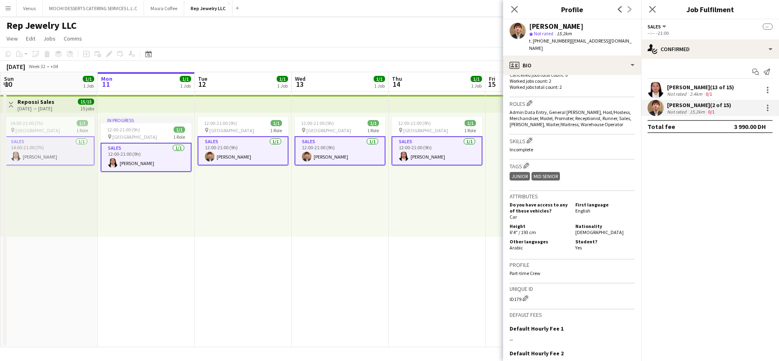
click at [526, 193] on h3 "Attributes" at bounding box center [572, 196] width 125 height 7
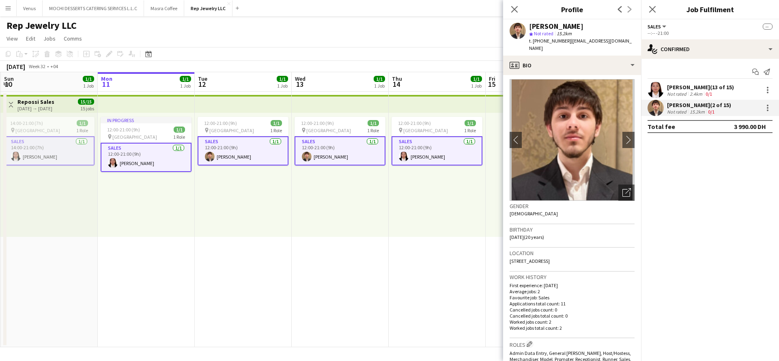
scroll to position [0, 0]
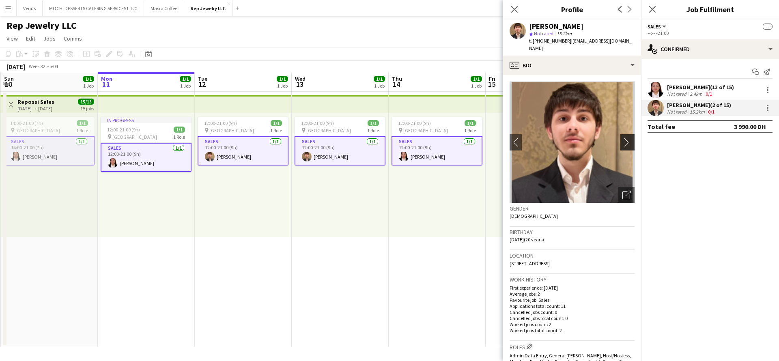
click at [622, 138] on app-icon "chevron-right" at bounding box center [628, 142] width 13 height 9
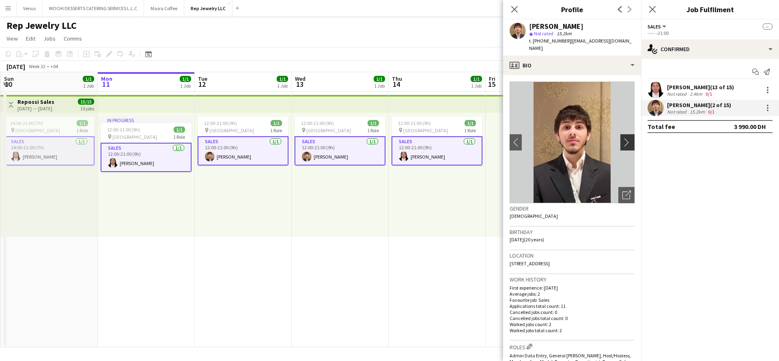
click at [622, 138] on app-icon "chevron-right" at bounding box center [628, 142] width 13 height 9
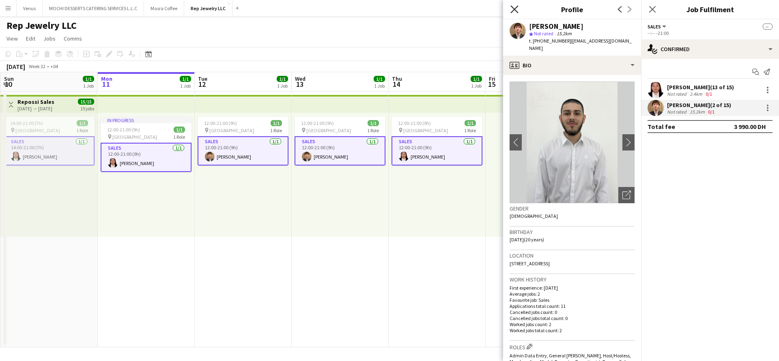
click at [515, 8] on icon at bounding box center [514, 9] width 8 height 8
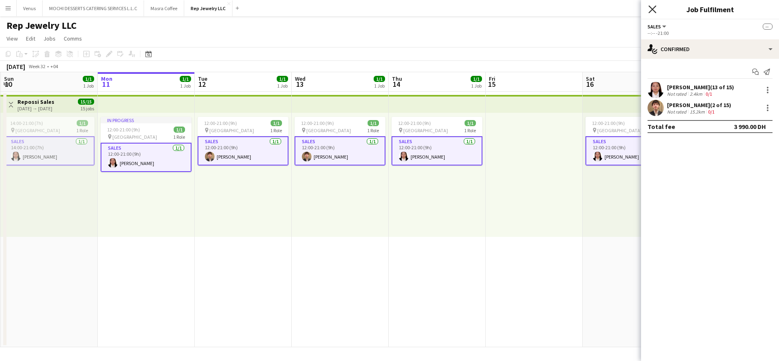
click at [653, 8] on icon at bounding box center [652, 9] width 8 height 8
